Goal: Information Seeking & Learning: Learn about a topic

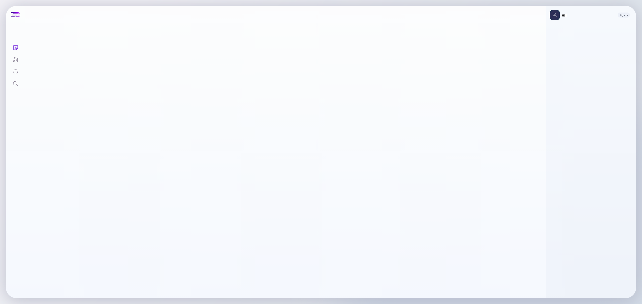
click at [21, 84] on link "Search" at bounding box center [15, 83] width 19 height 12
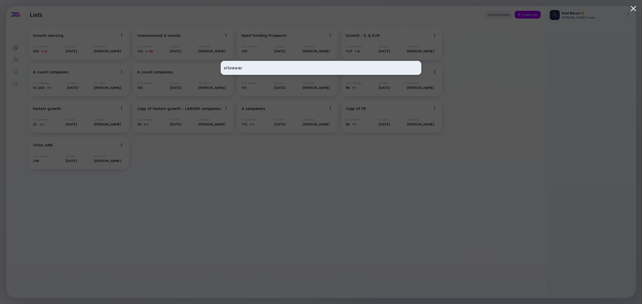
type input "siteaware"
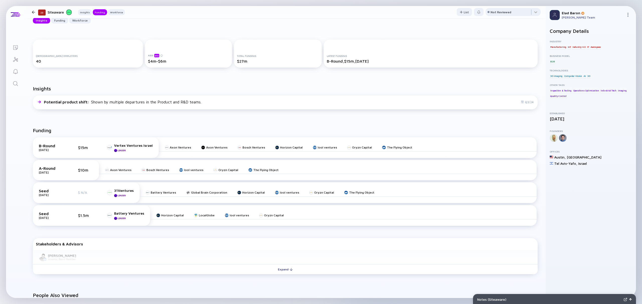
scroll to position [159, 0]
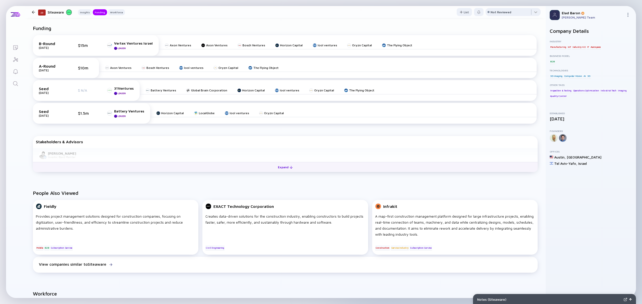
click at [129, 166] on button "Expand" at bounding box center [285, 167] width 505 height 10
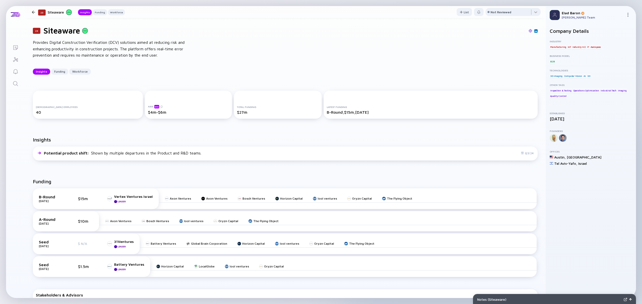
scroll to position [0, 0]
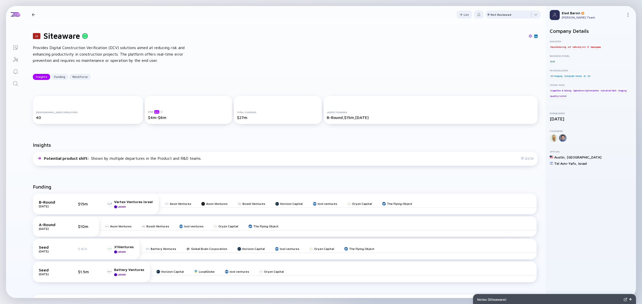
click at [16, 86] on icon "Search" at bounding box center [16, 84] width 6 height 6
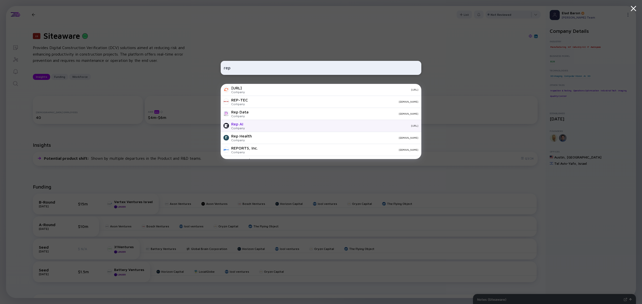
type input "rep"
click at [247, 126] on div "Rep AI Company hellorep.ai" at bounding box center [321, 126] width 201 height 12
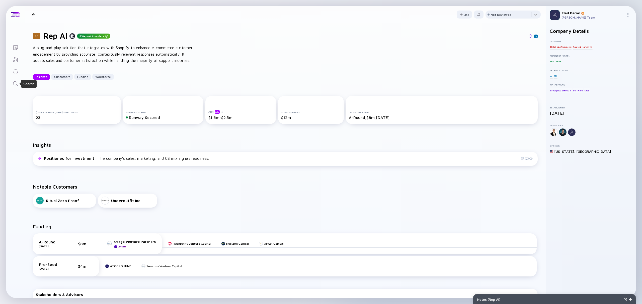
click at [18, 83] on icon "Search" at bounding box center [16, 84] width 6 height 6
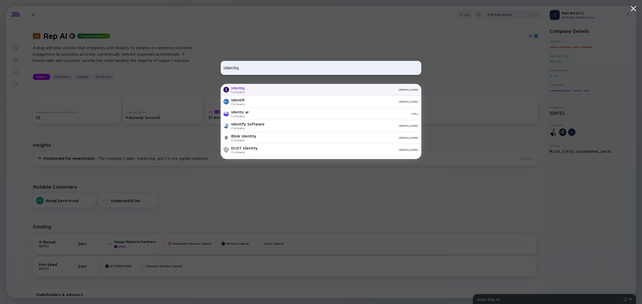
type input "identiq"
click at [257, 90] on div "[DOMAIN_NAME]" at bounding box center [334, 89] width 170 height 3
